Goal: Task Accomplishment & Management: Use online tool/utility

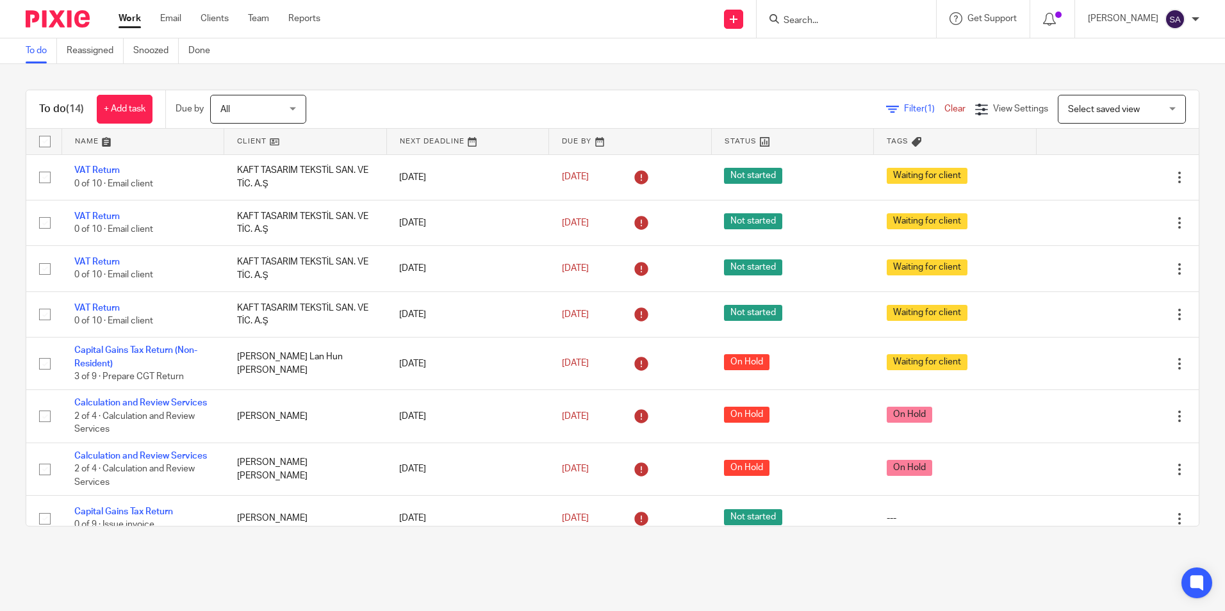
scroll to position [351, 0]
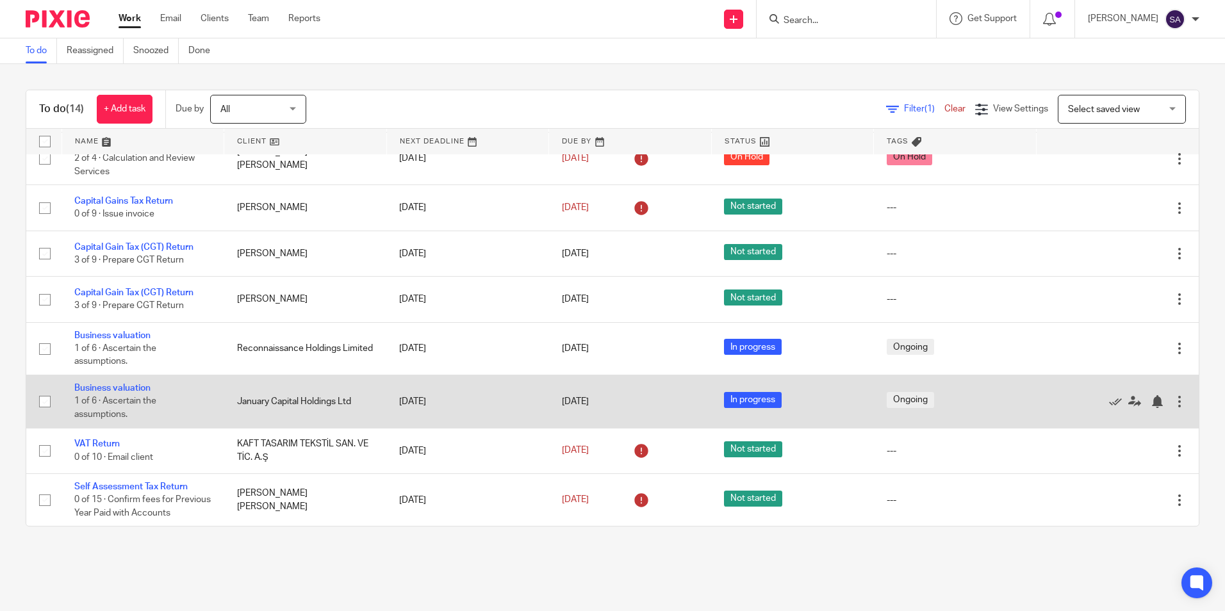
scroll to position [351, 0]
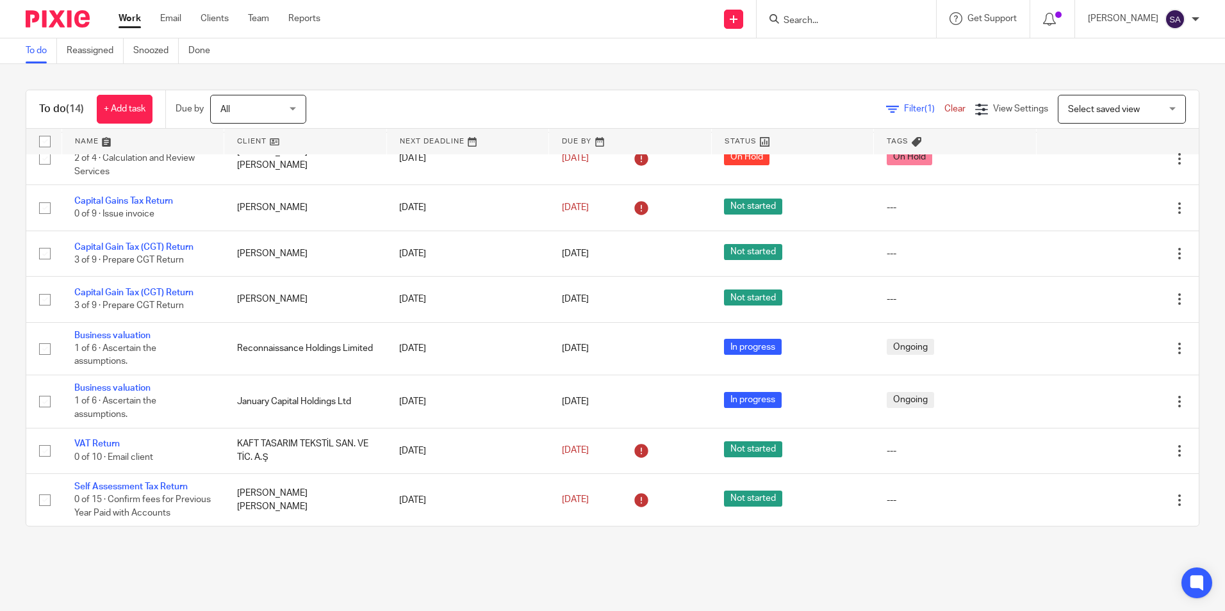
click at [834, 16] on input "Search" at bounding box center [839, 21] width 115 height 12
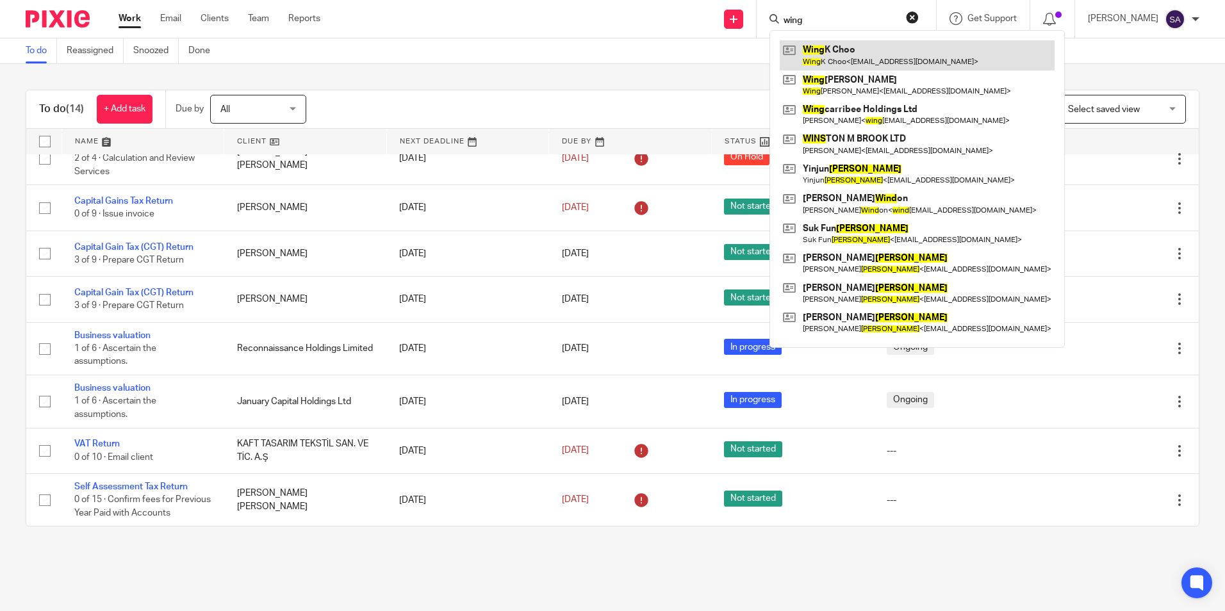
type input "wing"
click at [847, 58] on link at bounding box center [917, 54] width 275 height 29
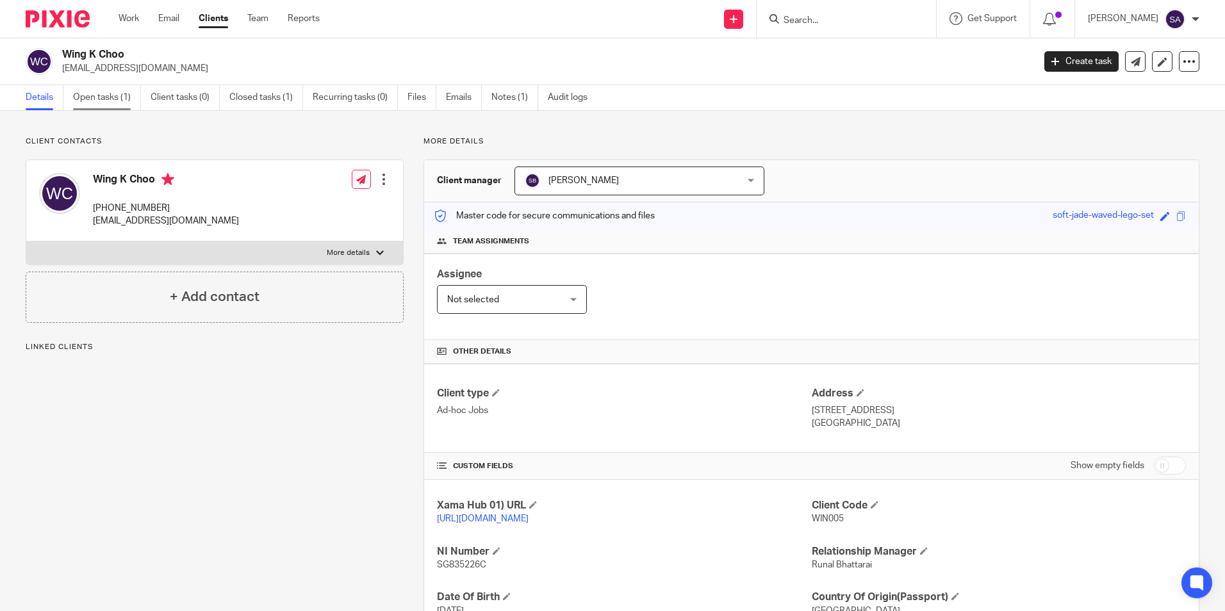
click at [83, 99] on link "Open tasks (1)" at bounding box center [107, 97] width 68 height 25
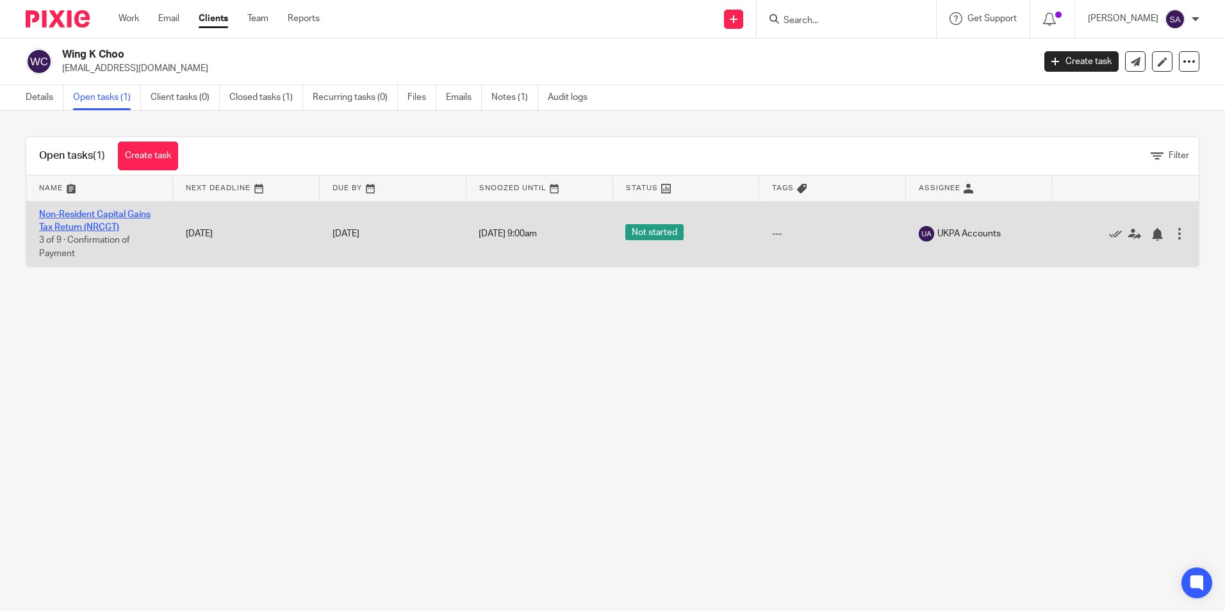
click at [92, 213] on link "Non-Resident Capital Gains Tax Return (NRCGT)" at bounding box center [95, 221] width 112 height 22
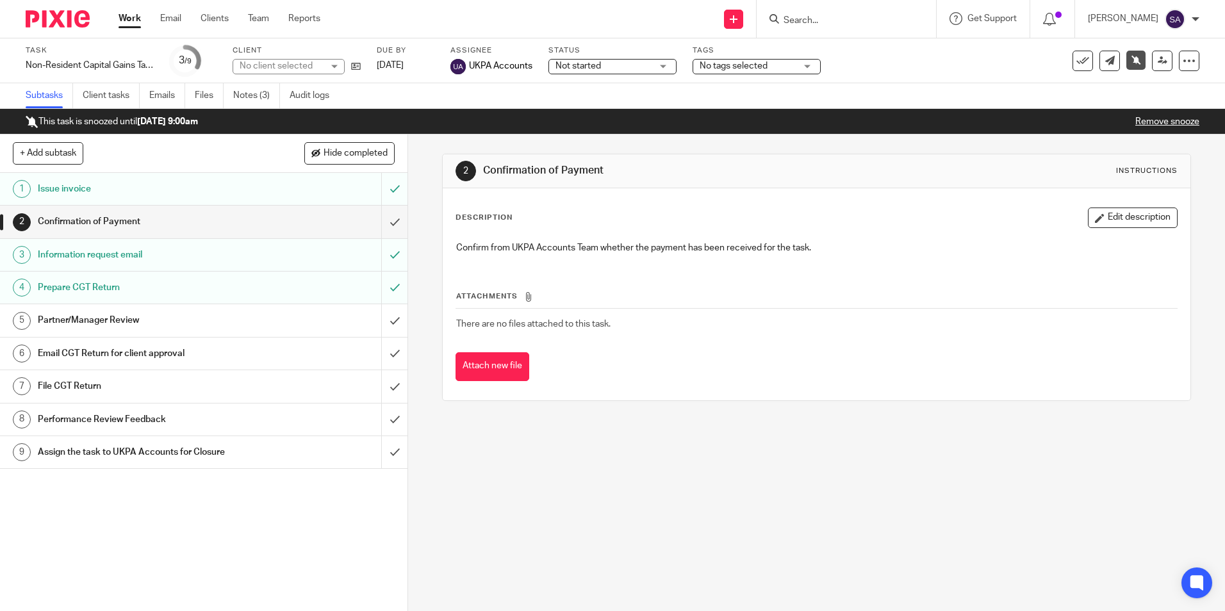
click at [261, 96] on link "Notes (3)" at bounding box center [256, 95] width 47 height 25
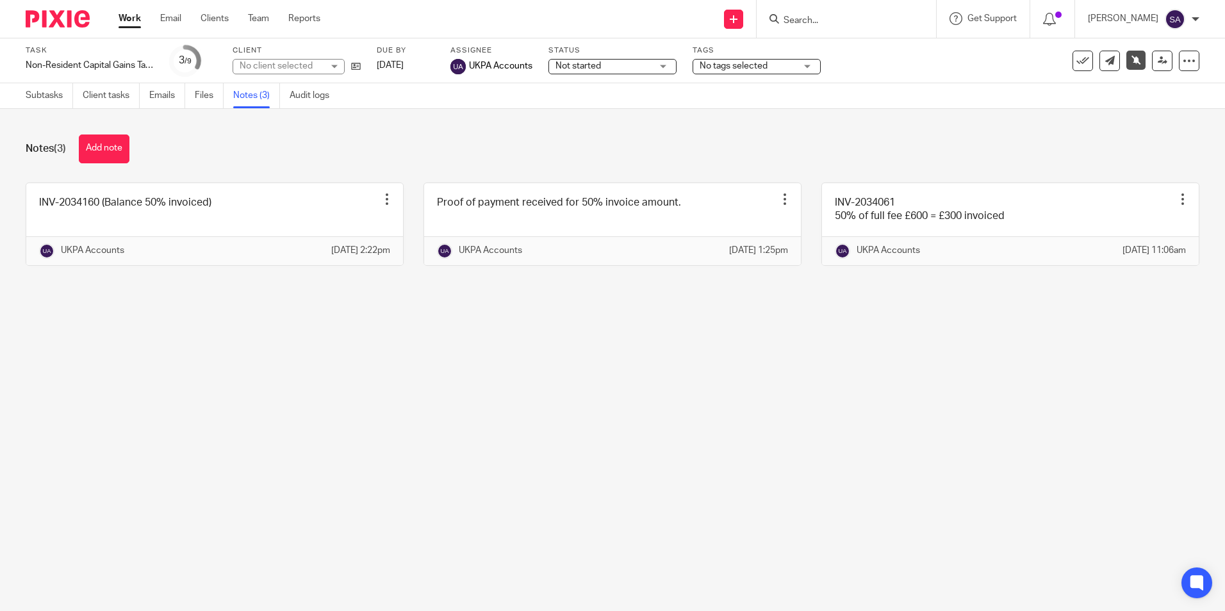
click at [449, 408] on main "Task Non-Resident Capital Gains Tax Return (NRCGT) Save Non-Resident Capital Ga…" at bounding box center [612, 305] width 1225 height 611
drag, startPoint x: 297, startPoint y: 388, endPoint x: 338, endPoint y: 388, distance: 41.7
click at [297, 388] on main "Task Non-Resident Capital Gains Tax Return (NRCGT) Save Non-Resident Capital Ga…" at bounding box center [612, 305] width 1225 height 611
